Goal: Information Seeking & Learning: Compare options

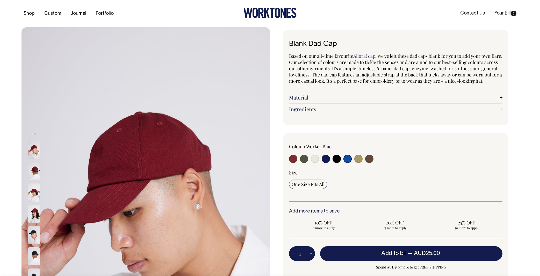
click at [350, 163] on input "radio" at bounding box center [348, 159] width 8 height 8
click at [349, 163] on input "radio" at bounding box center [348, 159] width 8 height 8
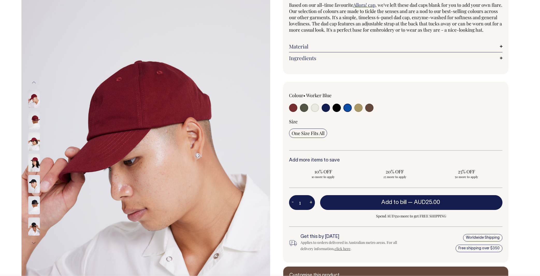
click at [365, 113] on div at bounding box center [332, 109] width 86 height 10
click at [368, 112] on input "radio" at bounding box center [369, 107] width 8 height 8
radio input "true"
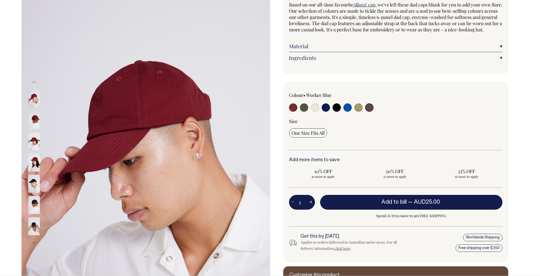
select select "Espresso"
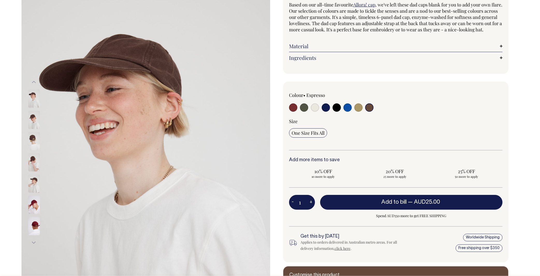
click at [32, 119] on img at bounding box center [34, 120] width 12 height 18
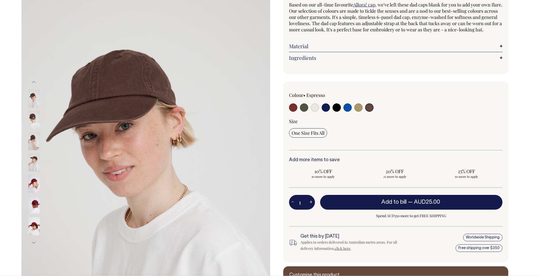
click at [30, 138] on img at bounding box center [34, 141] width 12 height 18
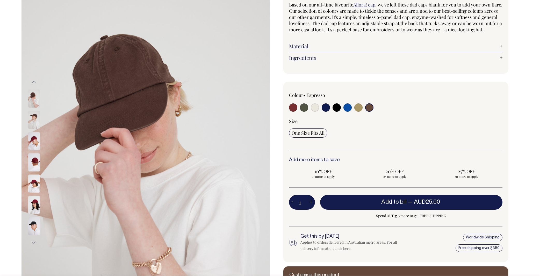
click at [34, 150] on img at bounding box center [34, 141] width 12 height 18
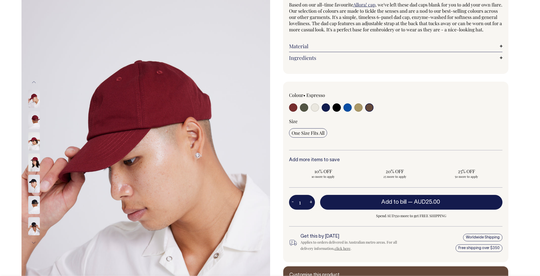
click at [33, 164] on img at bounding box center [34, 162] width 12 height 18
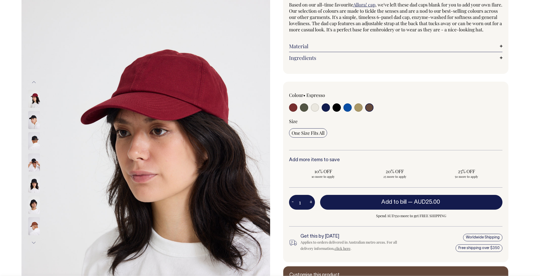
click at [33, 167] on img at bounding box center [34, 162] width 12 height 18
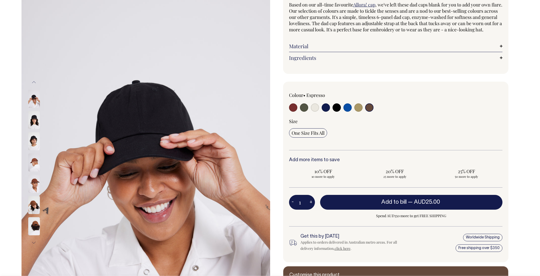
click at [34, 159] on img at bounding box center [34, 162] width 12 height 18
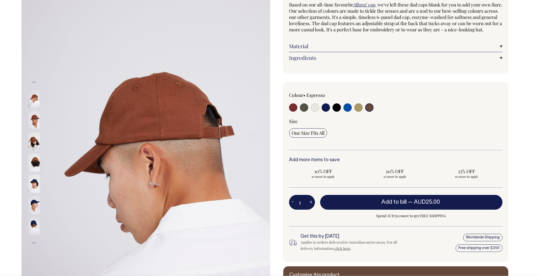
click at [34, 159] on img at bounding box center [34, 162] width 12 height 18
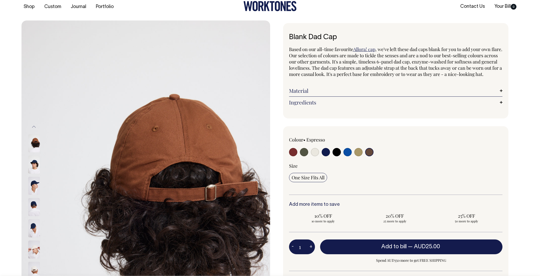
scroll to position [7, 0]
click at [348, 156] on input "radio" at bounding box center [348, 152] width 8 height 8
radio input "true"
select select "Worker Blue"
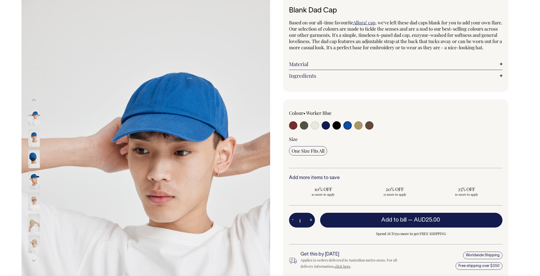
scroll to position [33, 0]
click at [350, 36] on span ", we've left these dad caps blank for you to add your own flare. Our selection …" at bounding box center [396, 34] width 214 height 31
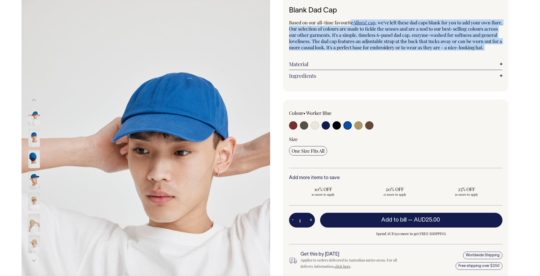
drag, startPoint x: 470, startPoint y: 56, endPoint x: 512, endPoint y: 59, distance: 41.6
click at [511, 60] on div "Blank Dad Cap Based on our all-time favourite Allora! cap , we've left these da…" at bounding box center [394, 159] width 249 height 326
click at [513, 58] on div "Blank Dad Cap Based on our all-time favourite Allora! cap , we've left these da…" at bounding box center [394, 159] width 249 height 326
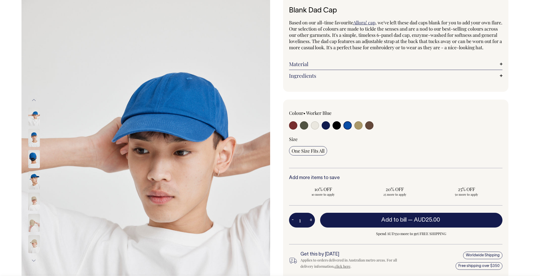
click at [493, 67] on link "Material" at bounding box center [396, 64] width 214 height 6
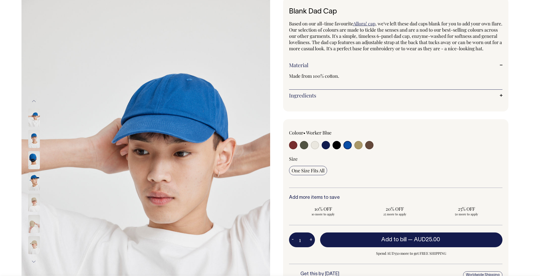
click at [492, 68] on link "Material" at bounding box center [396, 65] width 214 height 6
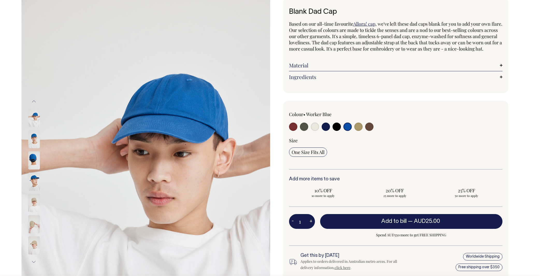
scroll to position [32, 0]
click at [465, 80] on link "Ingredients" at bounding box center [396, 77] width 214 height 6
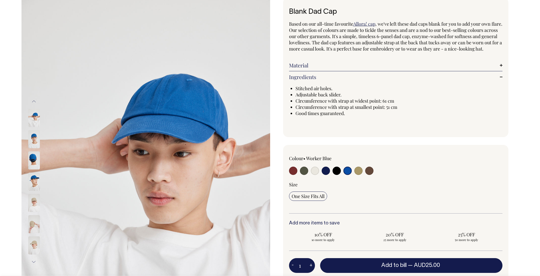
click at [459, 80] on link "Ingredients" at bounding box center [396, 77] width 214 height 6
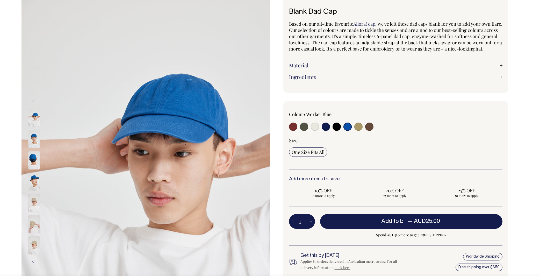
click at [330, 132] on div at bounding box center [332, 128] width 86 height 10
click at [312, 131] on input "radio" at bounding box center [315, 127] width 8 height 8
radio input "true"
select select "Natural"
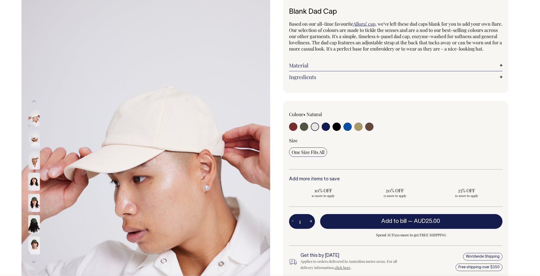
click at [289, 131] on input "radio" at bounding box center [293, 127] width 8 height 8
radio input "true"
select select "Burgundy"
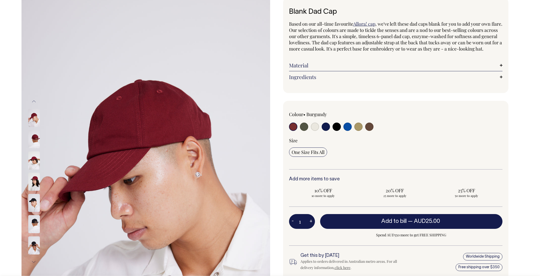
click at [307, 131] on input "radio" at bounding box center [304, 127] width 8 height 8
radio input "true"
select select "Olive"
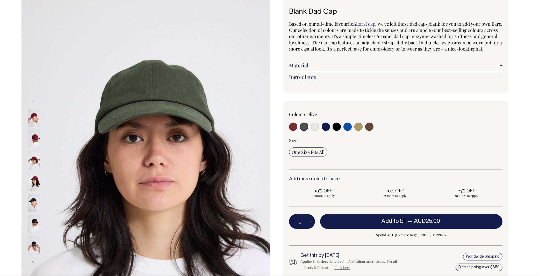
click at [316, 131] on input "radio" at bounding box center [315, 127] width 8 height 8
radio input "true"
select select "Natural"
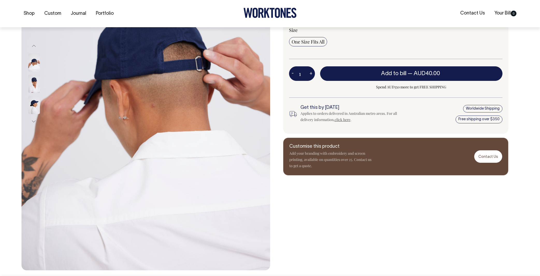
scroll to position [130, 0]
click at [33, 100] on img at bounding box center [34, 105] width 12 height 18
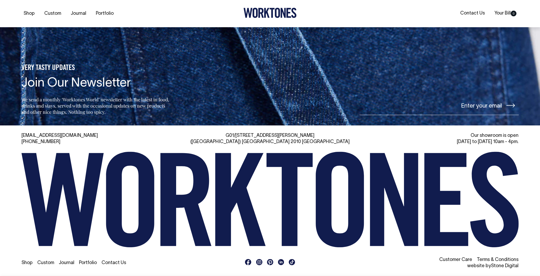
scroll to position [669, 0]
